Goal: Navigation & Orientation: Find specific page/section

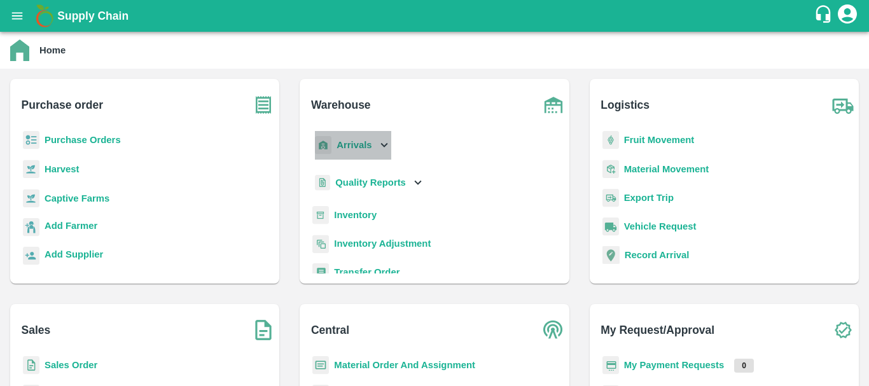
click at [373, 144] on div "Arrivals" at bounding box center [352, 145] width 79 height 29
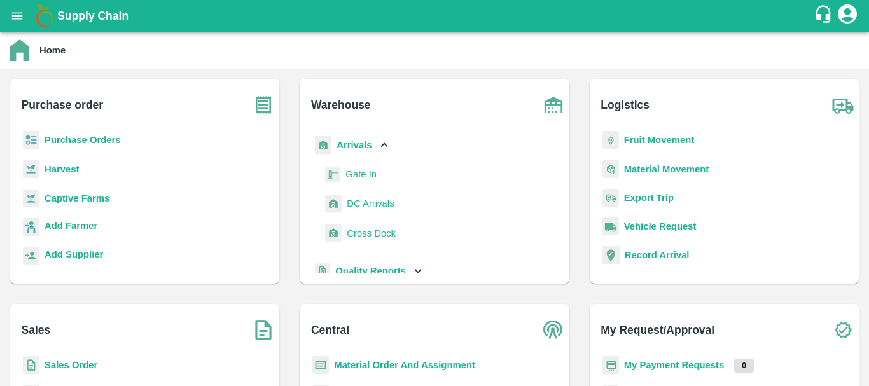
click at [374, 208] on span "DC Arrivals" at bounding box center [370, 204] width 47 height 14
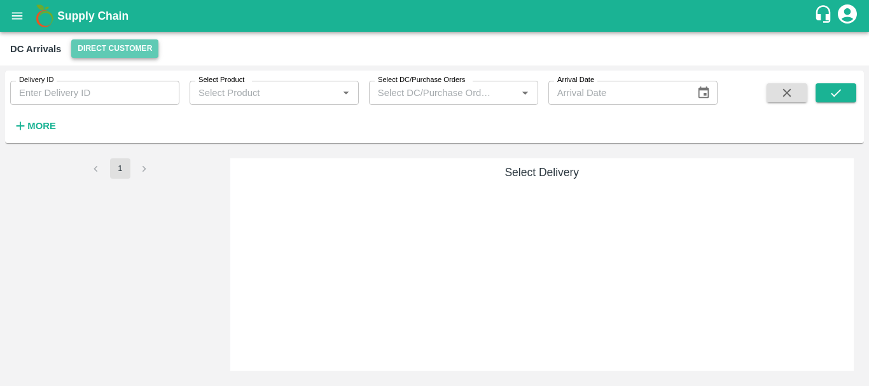
click at [112, 48] on button "Direct Customer" at bounding box center [114, 48] width 87 height 18
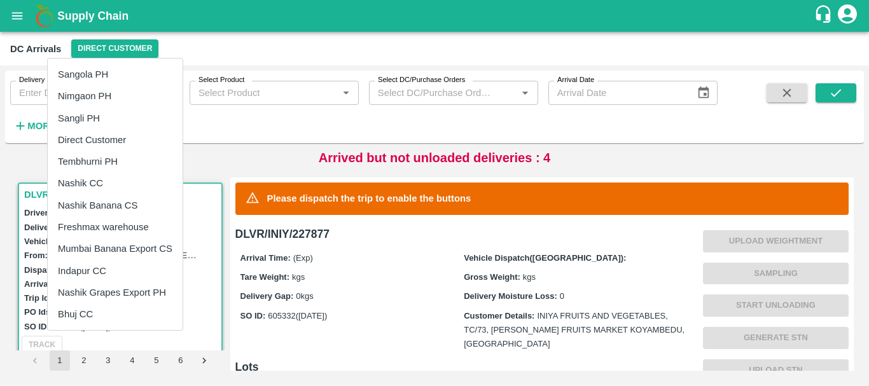
click at [106, 163] on li "Tembhurni PH" at bounding box center [115, 162] width 135 height 22
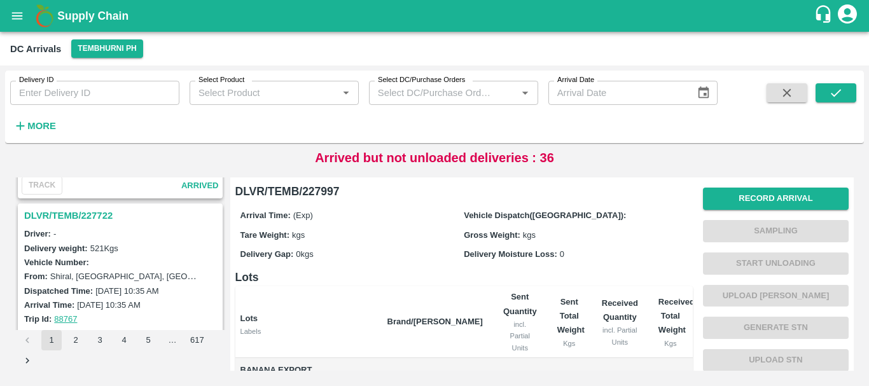
scroll to position [4011, 0]
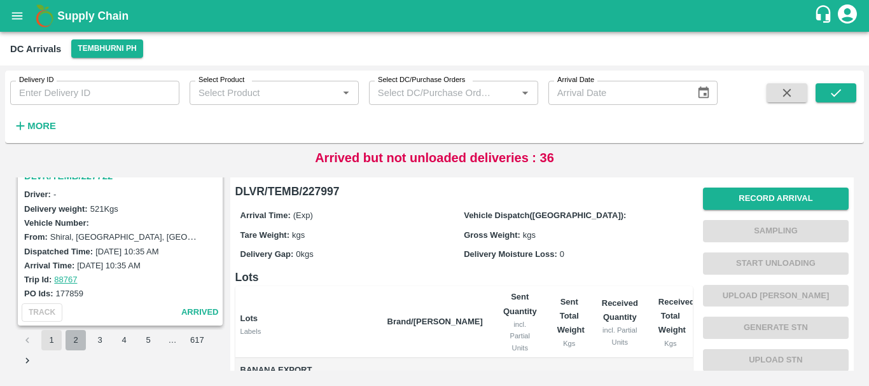
click at [74, 348] on button "2" at bounding box center [76, 340] width 20 height 20
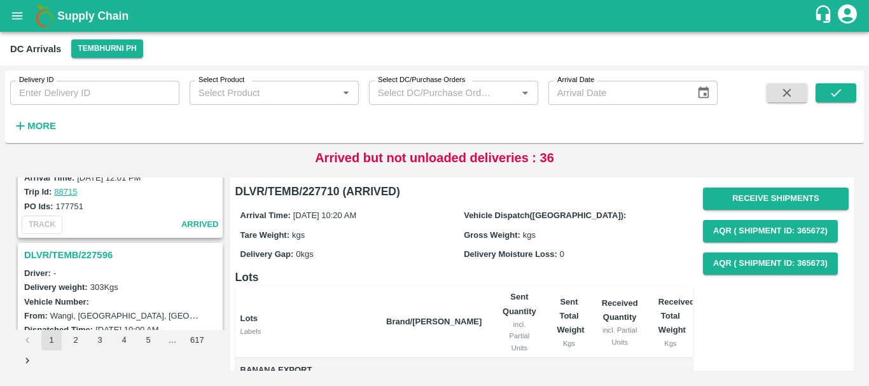
scroll to position [3266, 0]
click at [89, 253] on h3 "DLVR/TEMB/227596" at bounding box center [122, 256] width 196 height 17
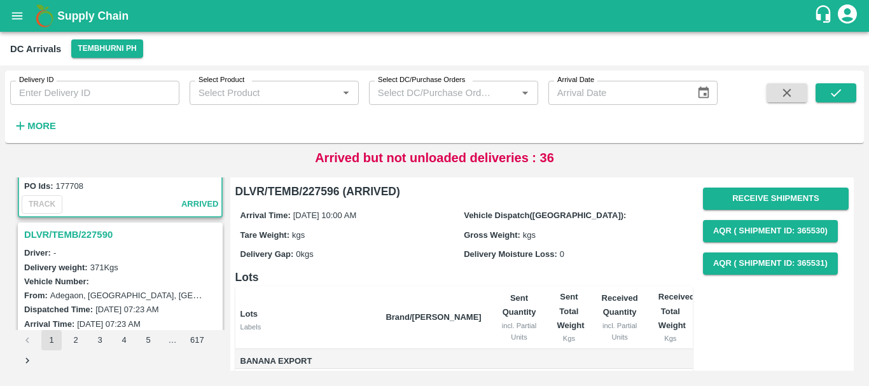
scroll to position [3453, 0]
click at [108, 231] on h3 "DLVR/TEMB/227590" at bounding box center [122, 235] width 196 height 17
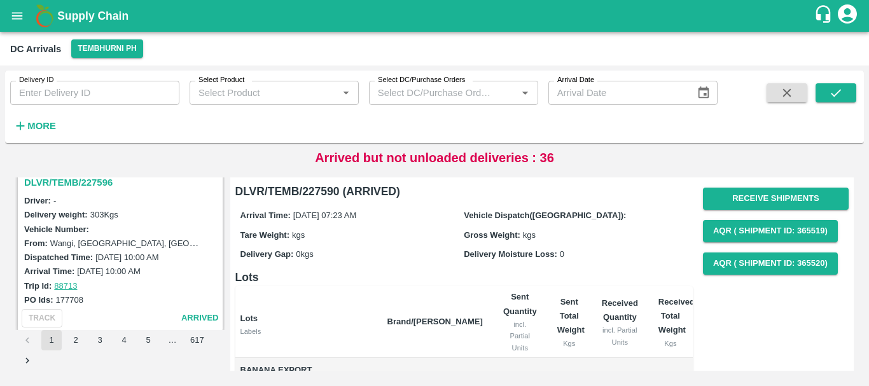
scroll to position [3280, 0]
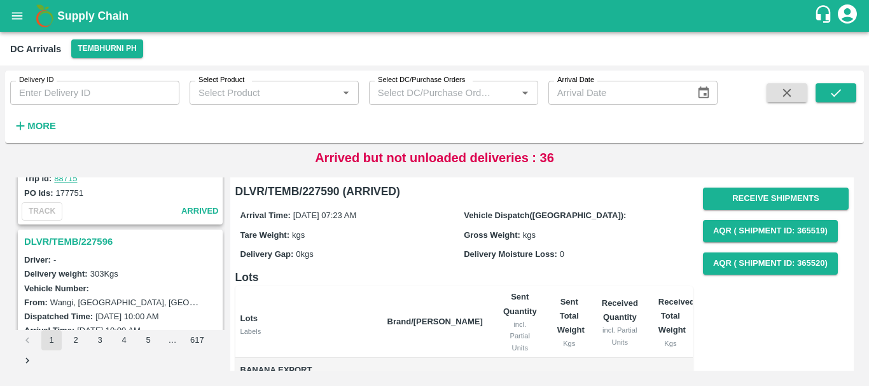
click at [101, 241] on h3 "DLVR/TEMB/227596" at bounding box center [122, 242] width 196 height 17
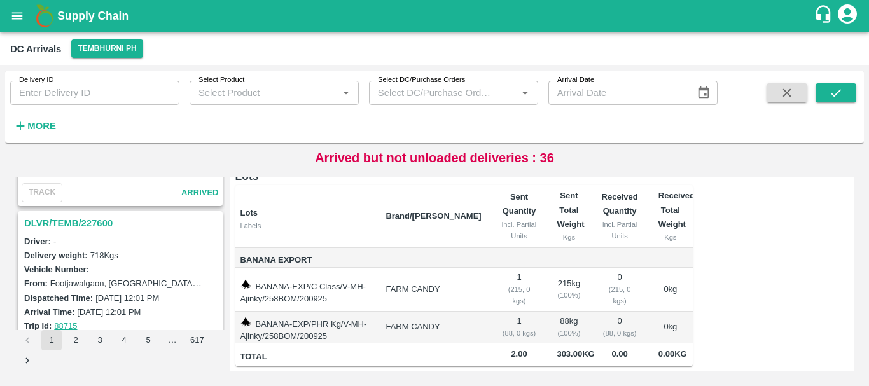
click at [109, 221] on h3 "DLVR/TEMB/227600" at bounding box center [122, 223] width 196 height 17
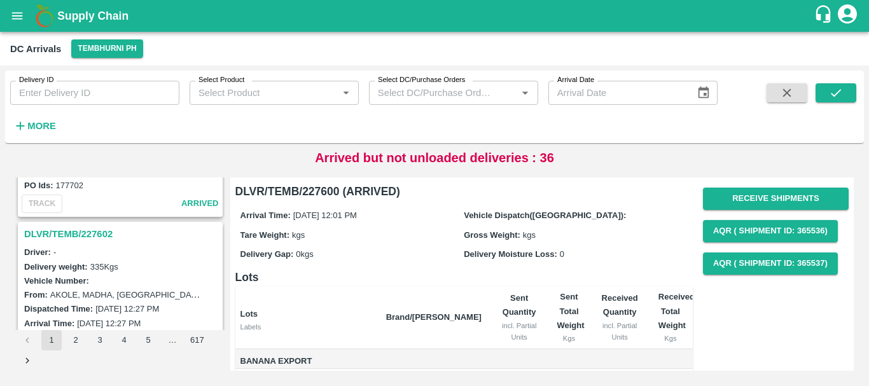
click at [92, 231] on h3 "DLVR/TEMB/227602" at bounding box center [122, 234] width 196 height 17
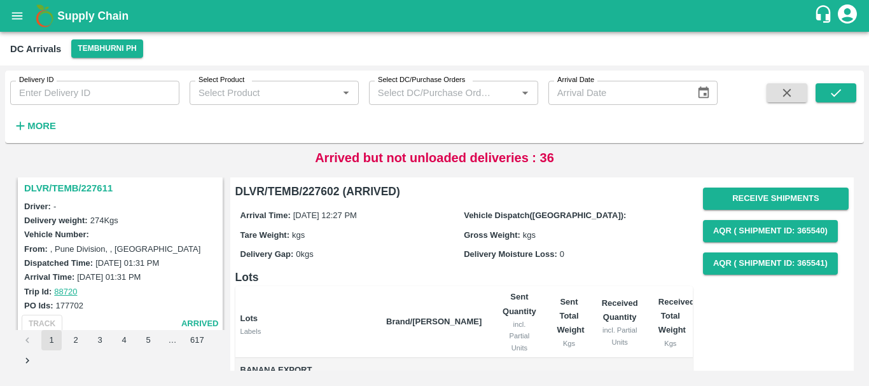
click at [99, 190] on h3 "DLVR/TEMB/227611" at bounding box center [122, 188] width 196 height 17
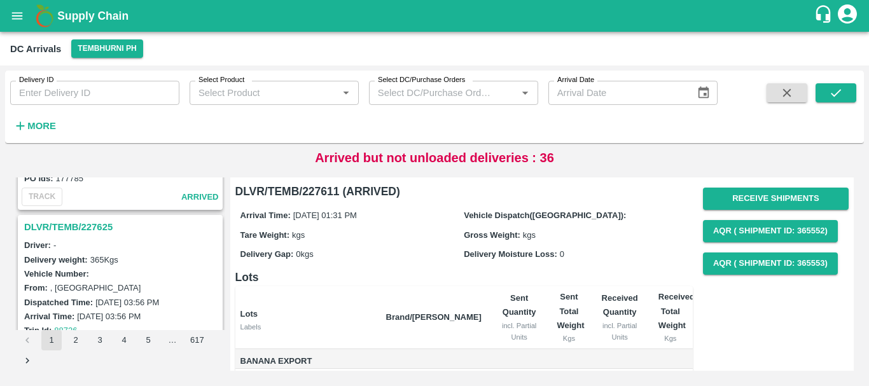
click at [92, 228] on h3 "DLVR/TEMB/227625" at bounding box center [122, 227] width 196 height 17
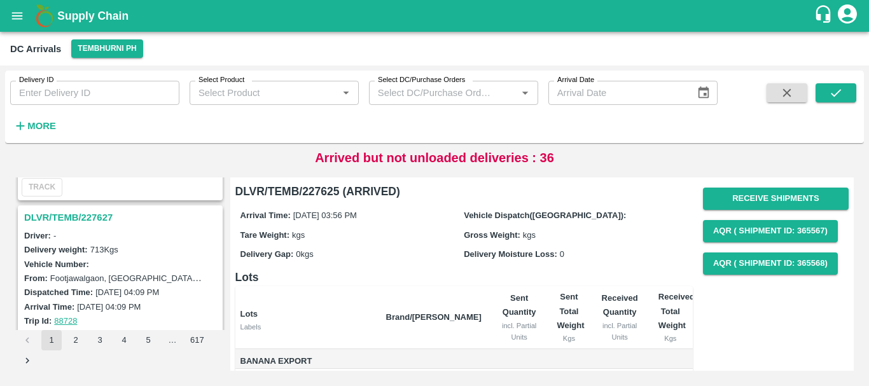
click at [66, 214] on h3 "DLVR/TEMB/227627" at bounding box center [122, 217] width 196 height 17
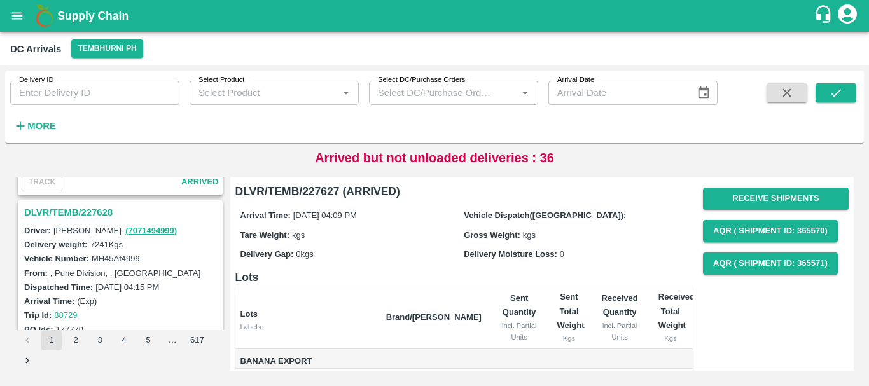
click at [96, 209] on h3 "DLVR/TEMB/227628" at bounding box center [122, 212] width 196 height 17
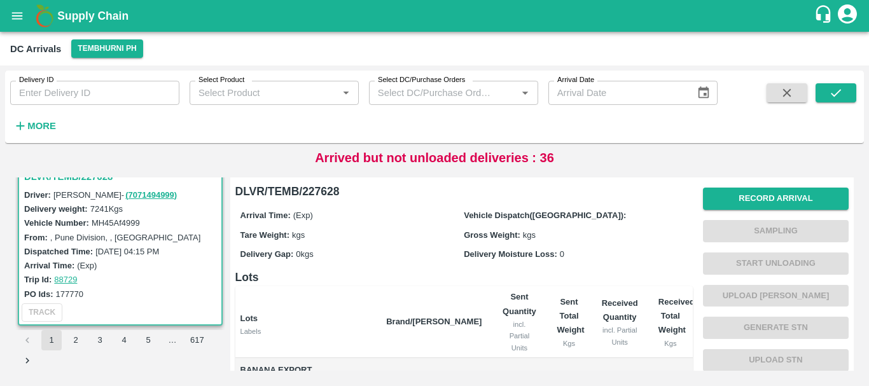
scroll to position [264, 0]
